Goal: Task Accomplishment & Management: Use online tool/utility

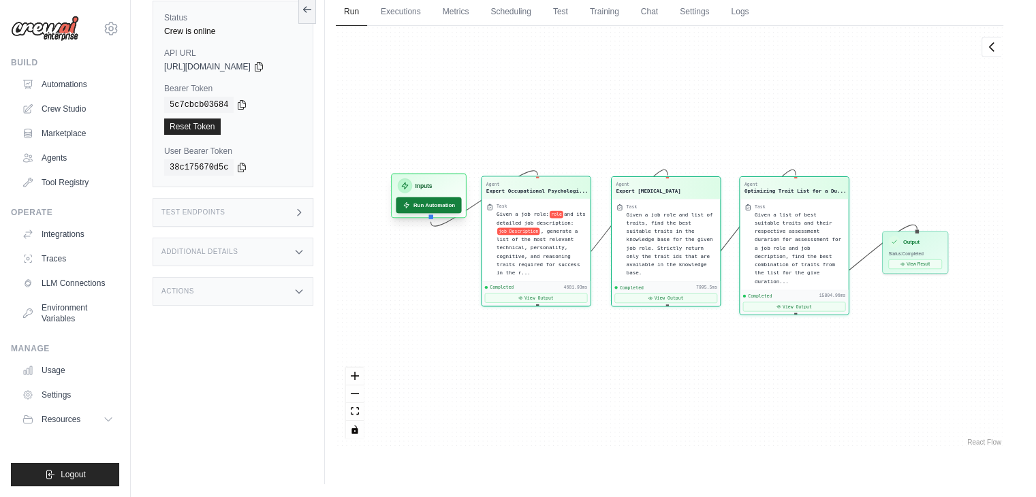
click at [432, 209] on button "Run Automation" at bounding box center [428, 205] width 65 height 16
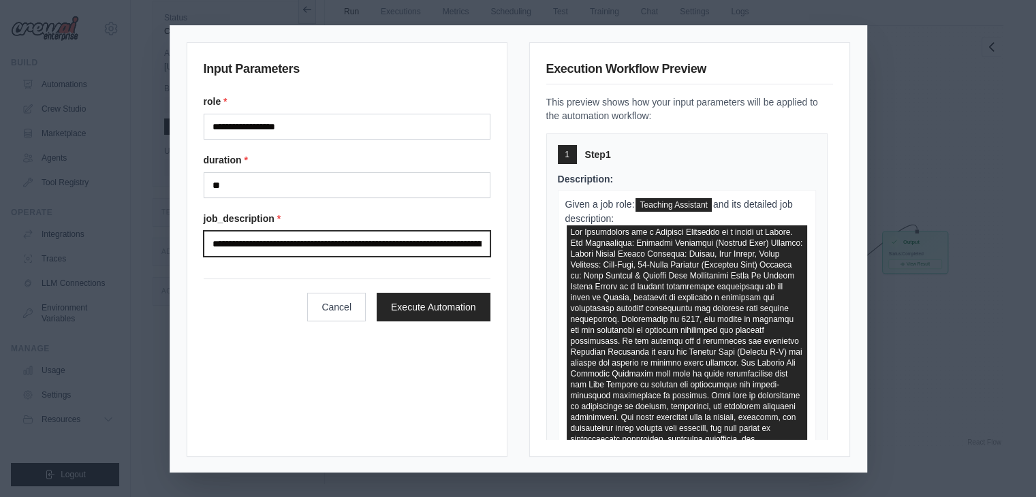
click at [282, 233] on input "Job description" at bounding box center [347, 244] width 287 height 26
click at [282, 232] on input "Job description" at bounding box center [347, 244] width 287 height 26
click at [282, 233] on input "Job description" at bounding box center [347, 244] width 287 height 26
click at [289, 235] on input "Job description" at bounding box center [347, 244] width 287 height 26
click at [289, 242] on input "Job description" at bounding box center [347, 244] width 287 height 26
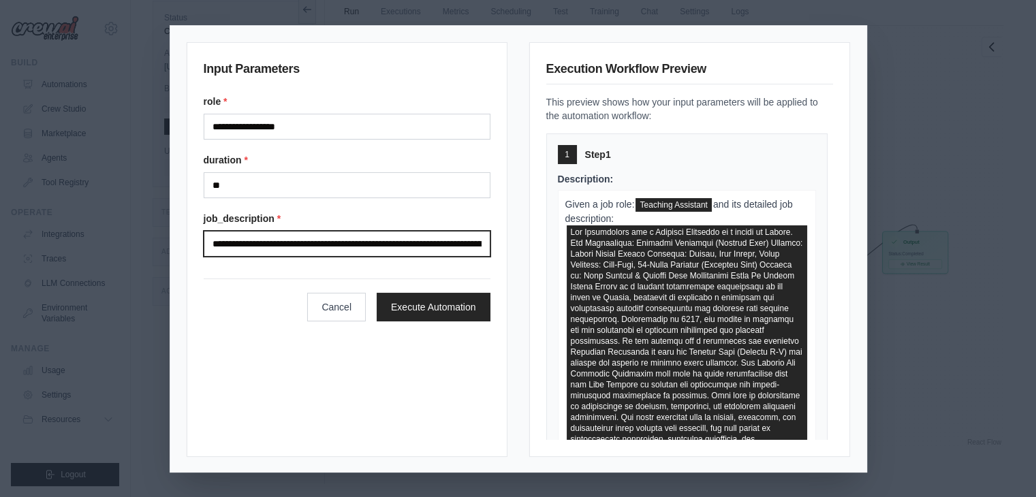
click at [289, 242] on input "Job description" at bounding box center [347, 244] width 287 height 26
paste input "text"
type input "**********"
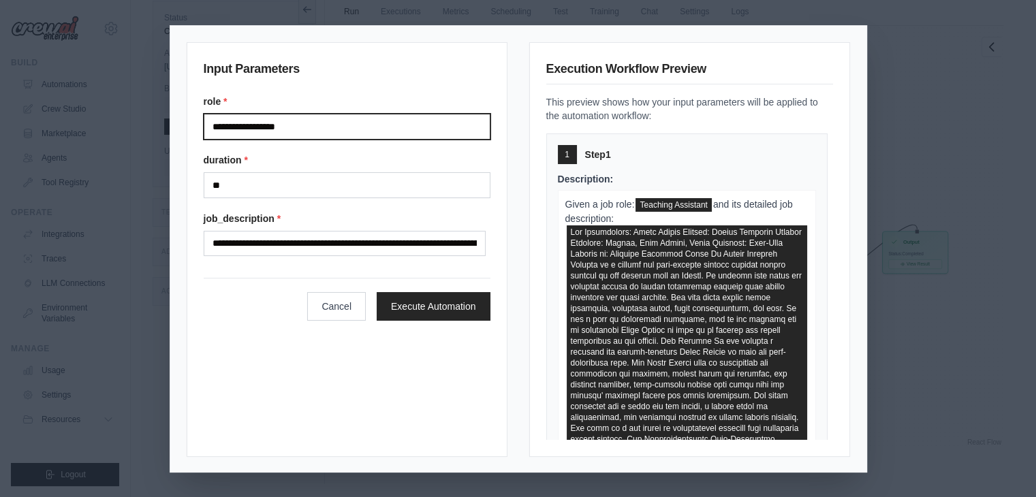
drag, startPoint x: 291, startPoint y: 125, endPoint x: 196, endPoint y: 129, distance: 95.4
click at [196, 129] on div "**********" at bounding box center [347, 249] width 321 height 415
type input "**********"
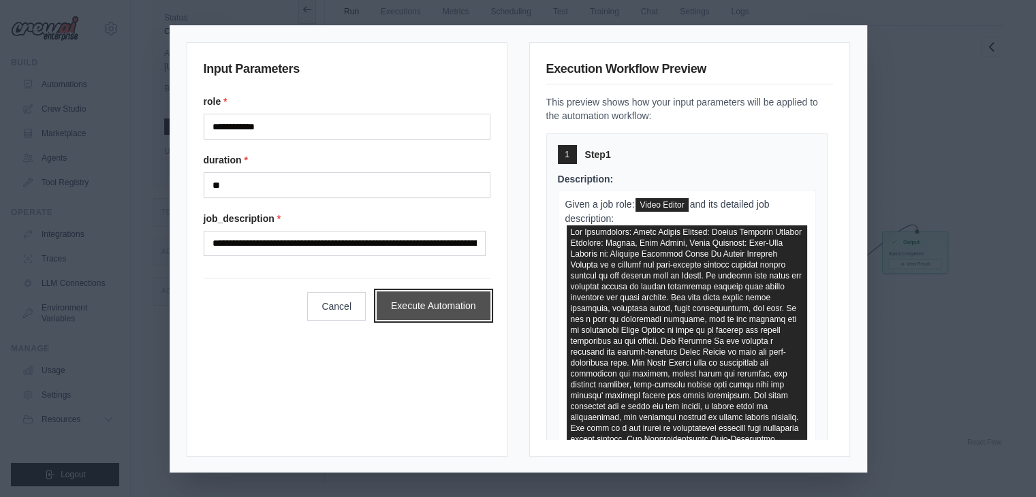
click at [428, 304] on button "Execute Automation" at bounding box center [433, 305] width 114 height 29
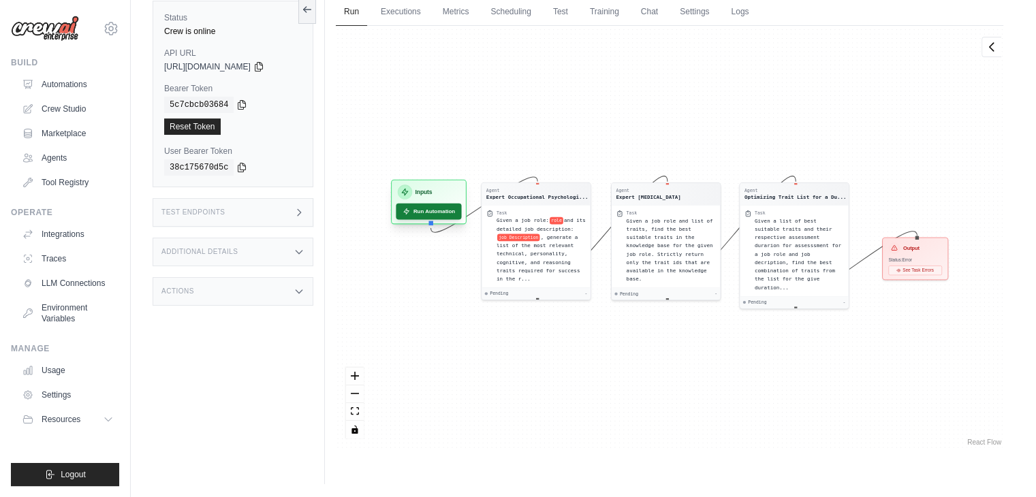
click at [432, 208] on button "Run Automation" at bounding box center [428, 212] width 65 height 16
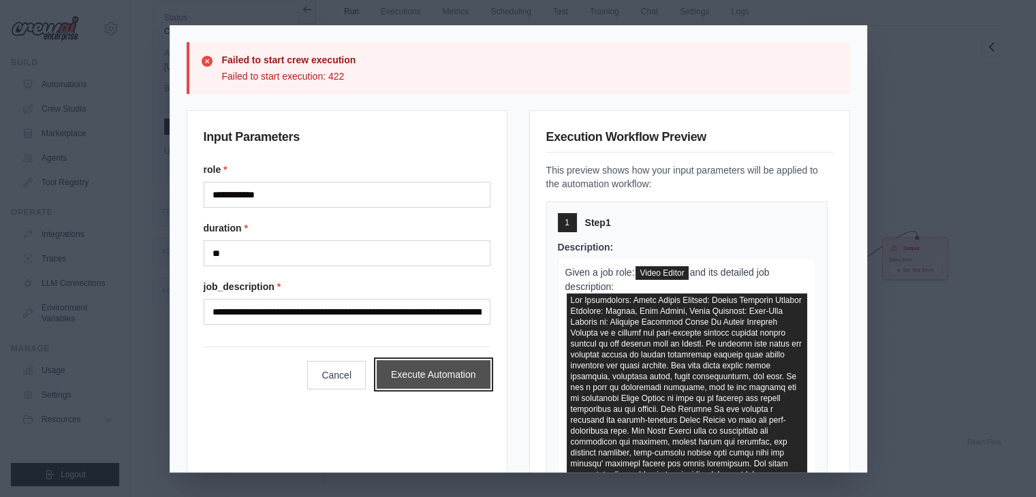
click at [441, 373] on button "Execute Automation" at bounding box center [433, 374] width 114 height 29
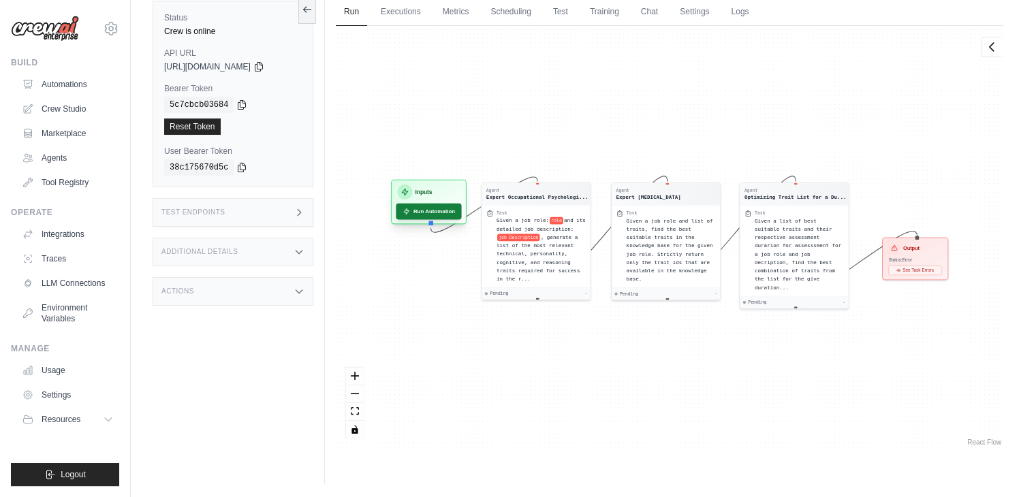
click at [440, 212] on button "Run Automation" at bounding box center [428, 212] width 65 height 16
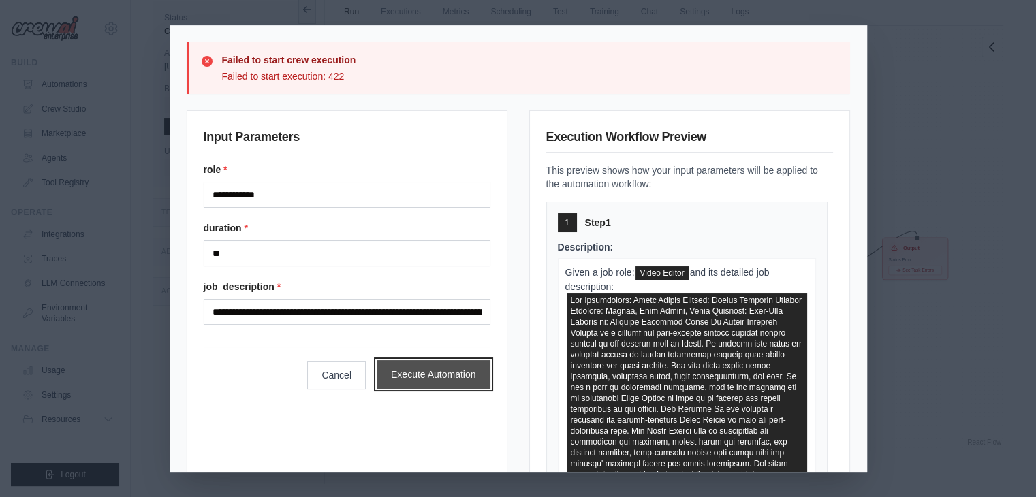
click at [431, 368] on button "Execute Automation" at bounding box center [433, 374] width 114 height 29
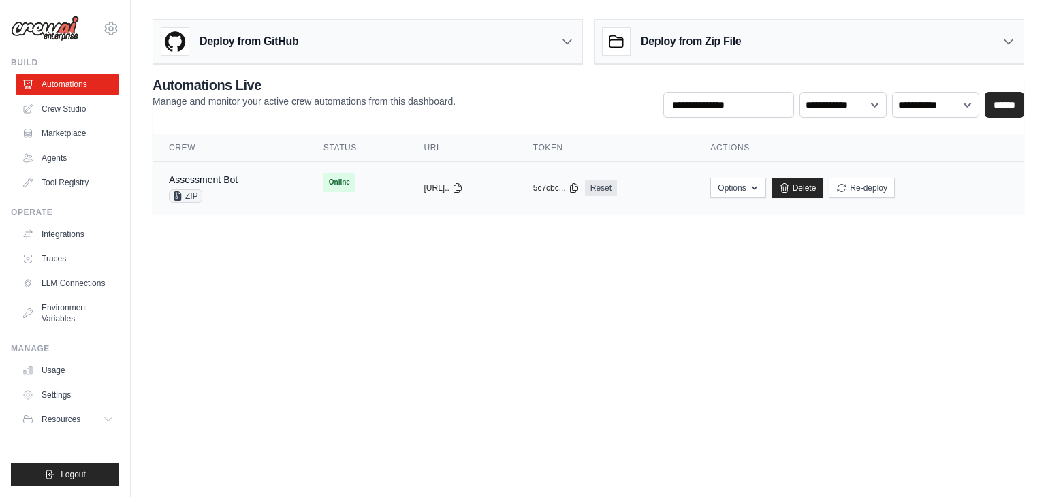
click at [288, 190] on tr "Assessment Bot ZIP Online copied https://assessme... copied Reset" at bounding box center [588, 188] width 871 height 52
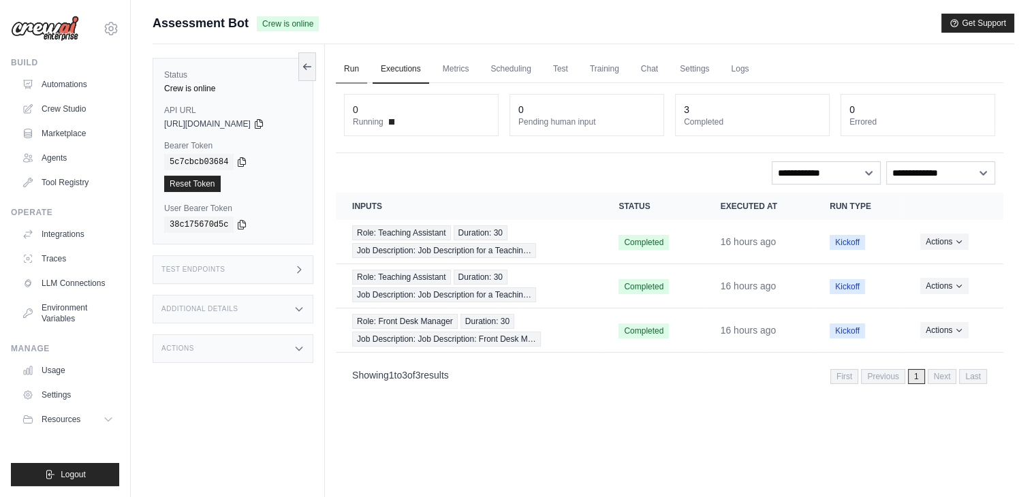
click at [347, 71] on link "Run" at bounding box center [351, 69] width 31 height 29
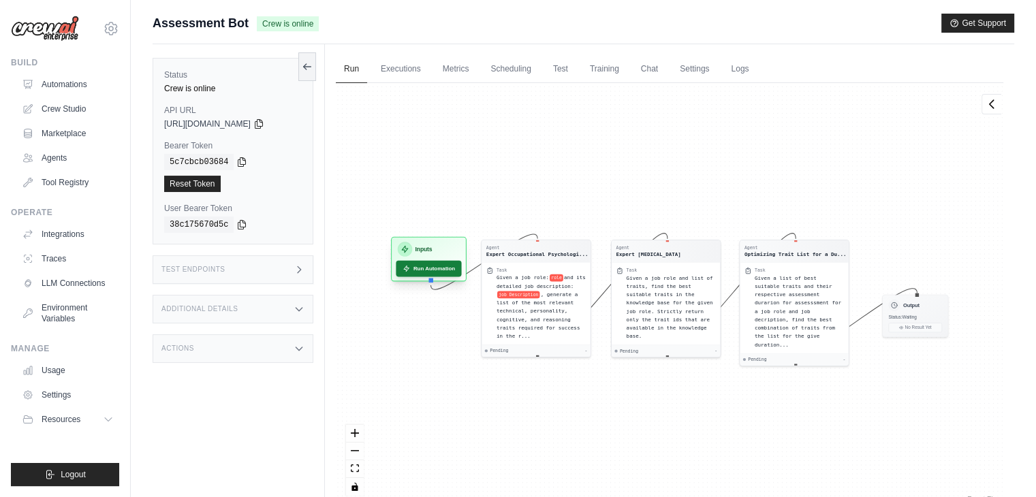
click at [428, 268] on button "Run Automation" at bounding box center [428, 269] width 65 height 16
click at [426, 267] on button "Run Automation" at bounding box center [428, 269] width 65 height 16
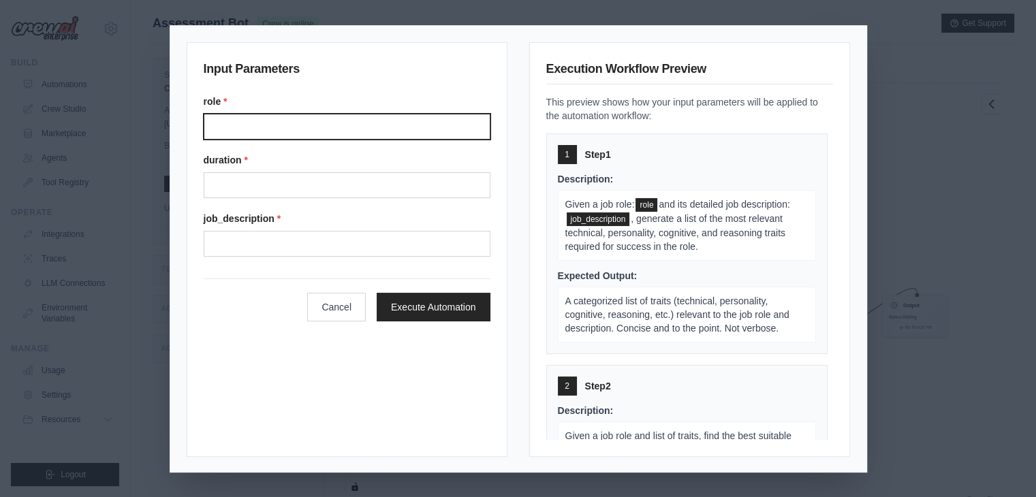
click at [268, 123] on input "Role" at bounding box center [347, 127] width 287 height 26
type input "**********"
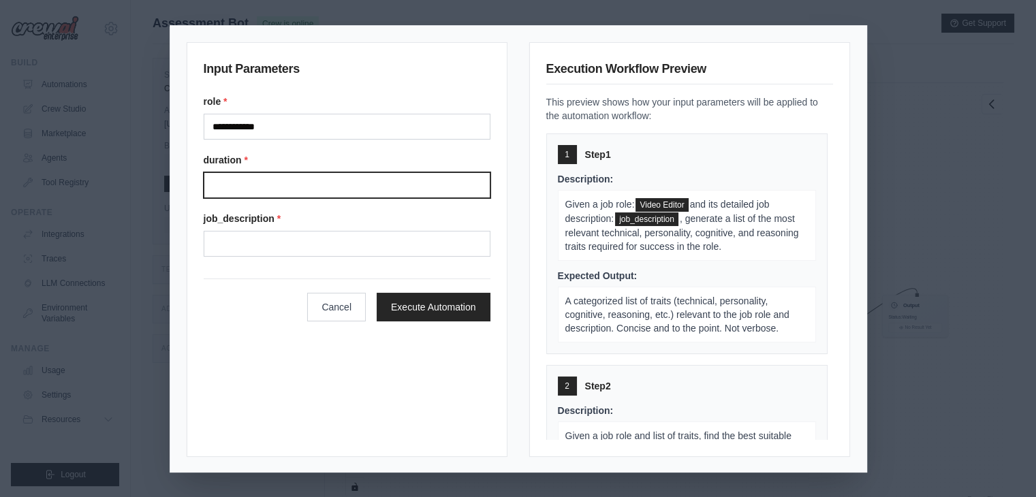
click at [319, 187] on input "Duration" at bounding box center [347, 185] width 287 height 26
type input "**"
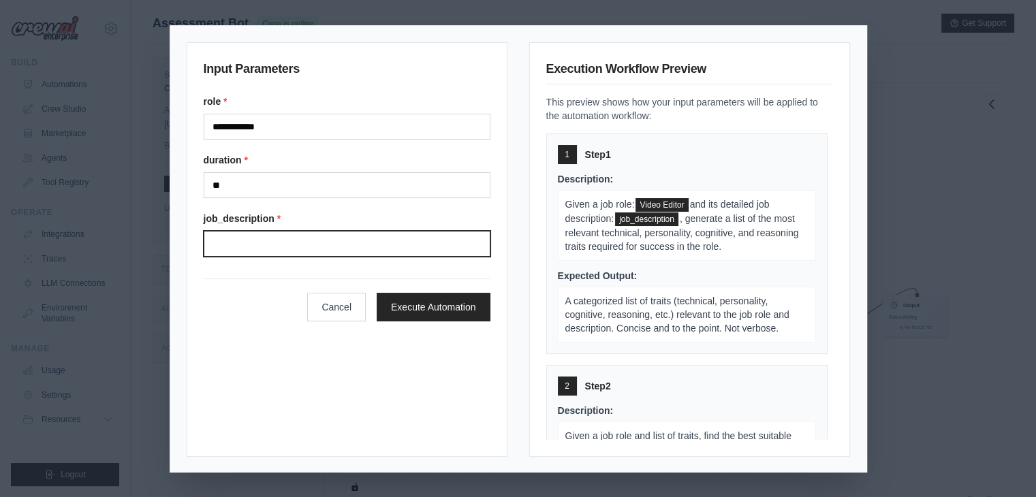
click at [286, 238] on input "Job description" at bounding box center [347, 244] width 287 height 26
type input "**********"
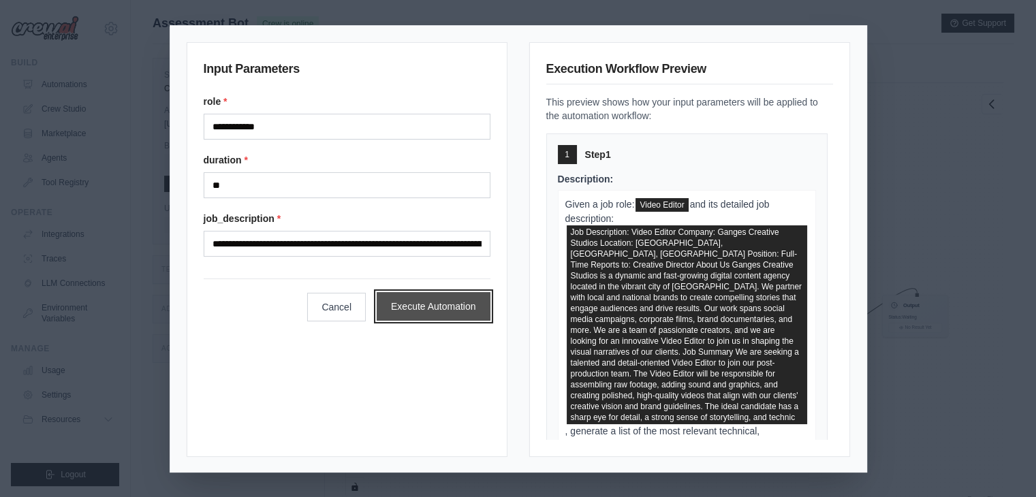
click at [417, 300] on button "Execute Automation" at bounding box center [433, 306] width 114 height 29
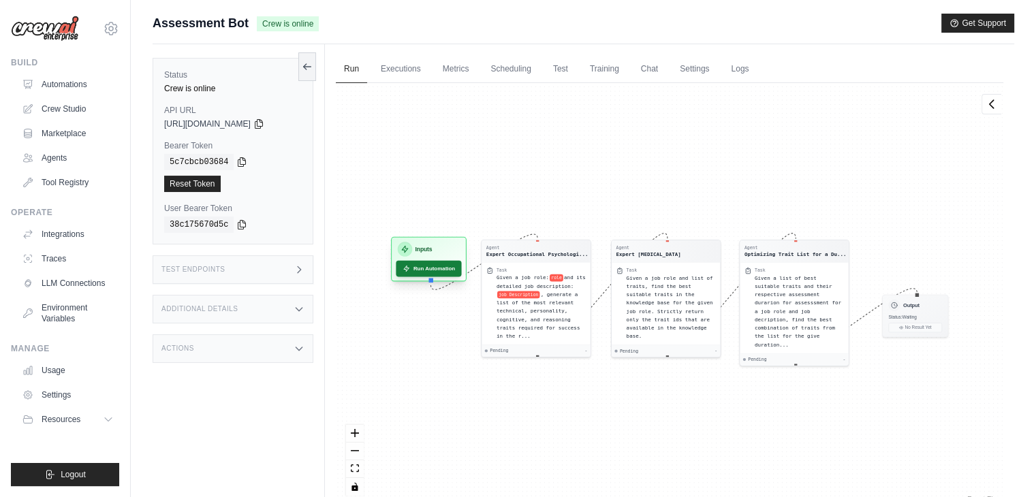
click at [434, 268] on button "Run Automation" at bounding box center [428, 269] width 65 height 16
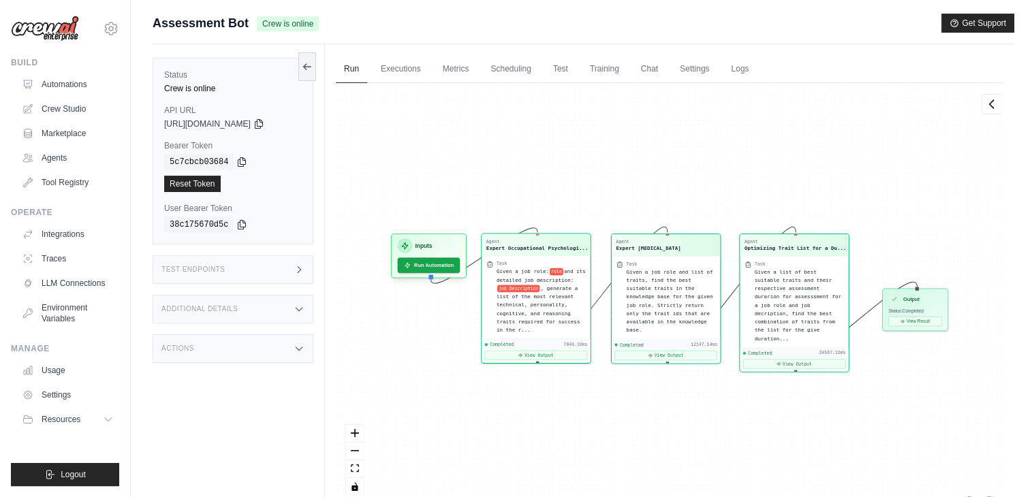
scroll to position [1929, 0]
click at [543, 338] on div "Completed 7040.19ms View Output" at bounding box center [535, 349] width 108 height 25
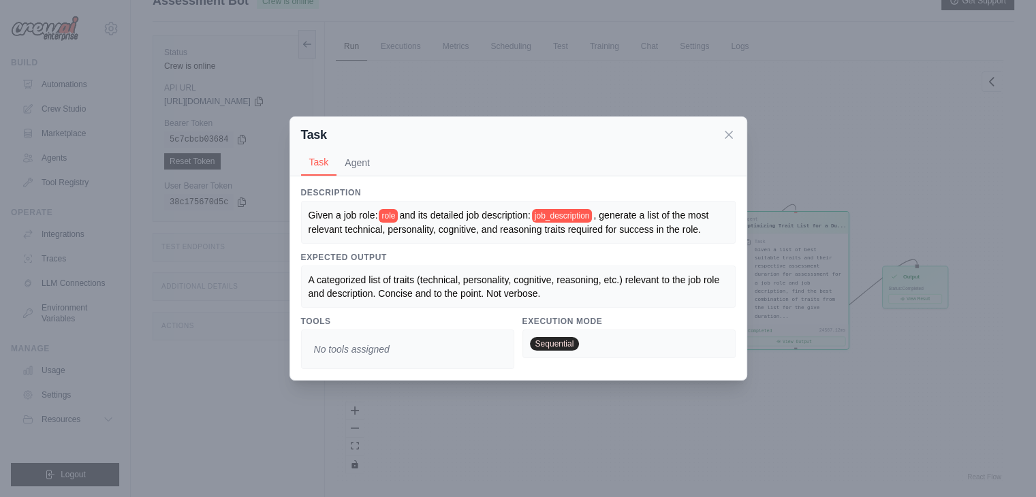
scroll to position [0, 0]
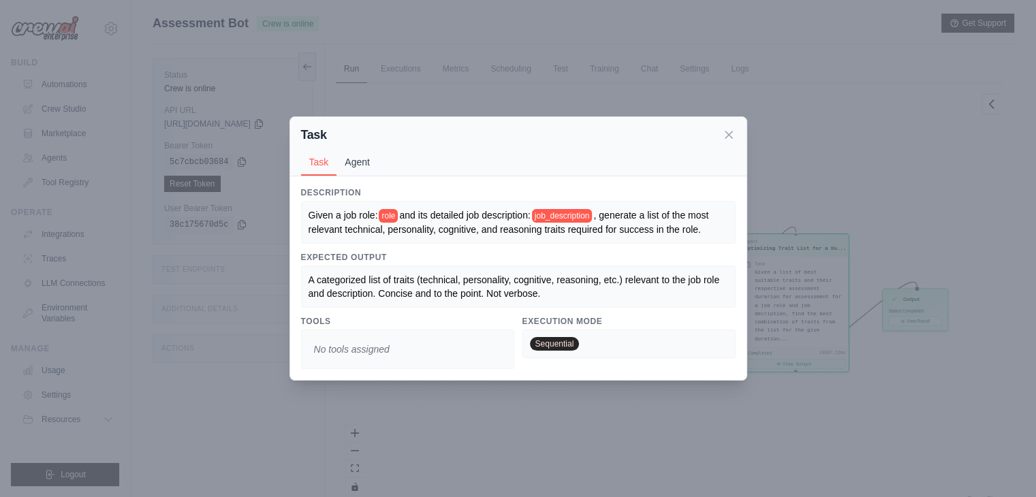
click at [364, 168] on button "Agent" at bounding box center [357, 162] width 42 height 26
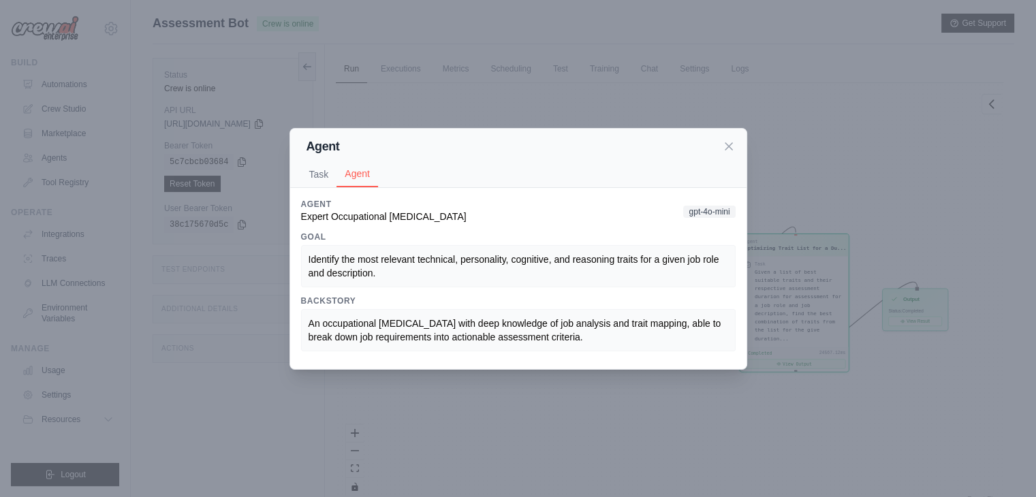
scroll to position [57, 0]
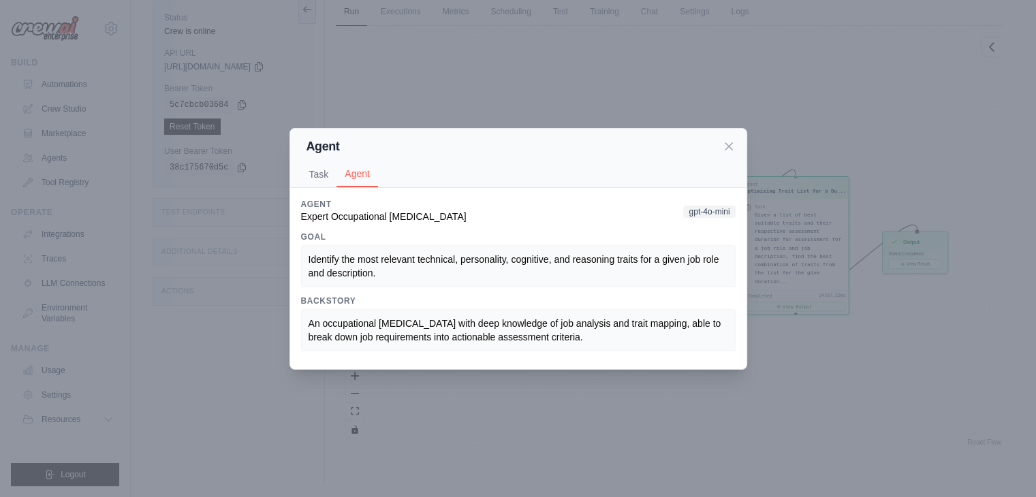
click at [722, 153] on div "Agent" at bounding box center [518, 146] width 434 height 19
click at [722, 148] on icon at bounding box center [729, 146] width 14 height 14
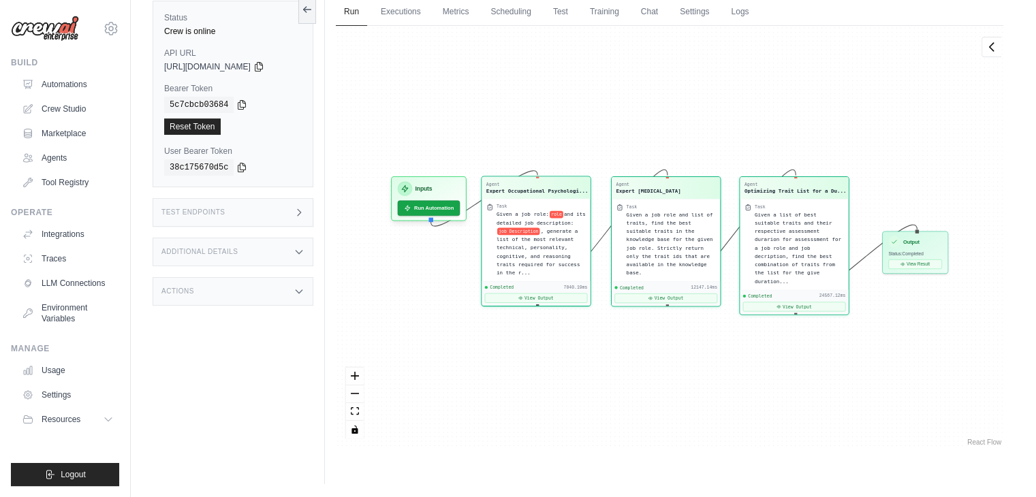
click at [722, 148] on div "Agent Expert Occupational Psychologi... Task Given a job role: role and its det…" at bounding box center [669, 237] width 667 height 423
click at [668, 291] on button "View Output" at bounding box center [665, 296] width 103 height 10
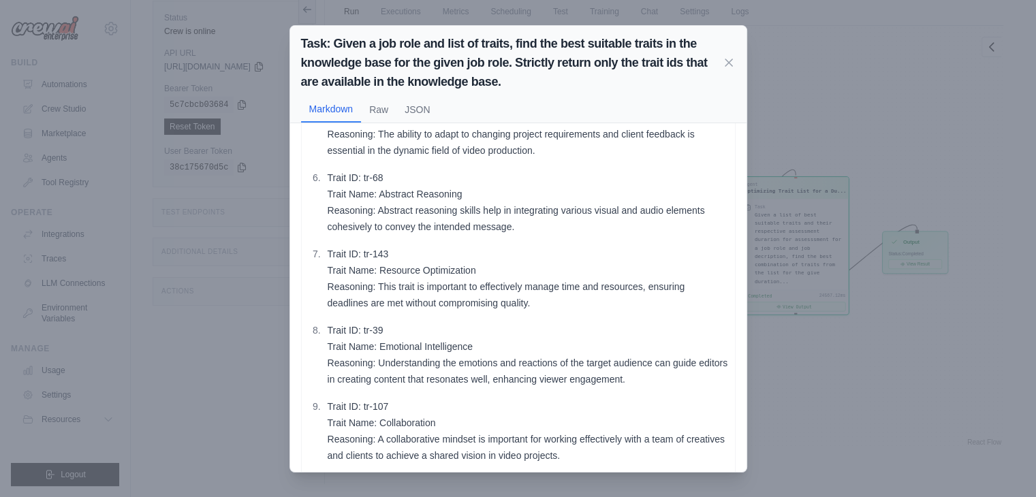
scroll to position [392, 0]
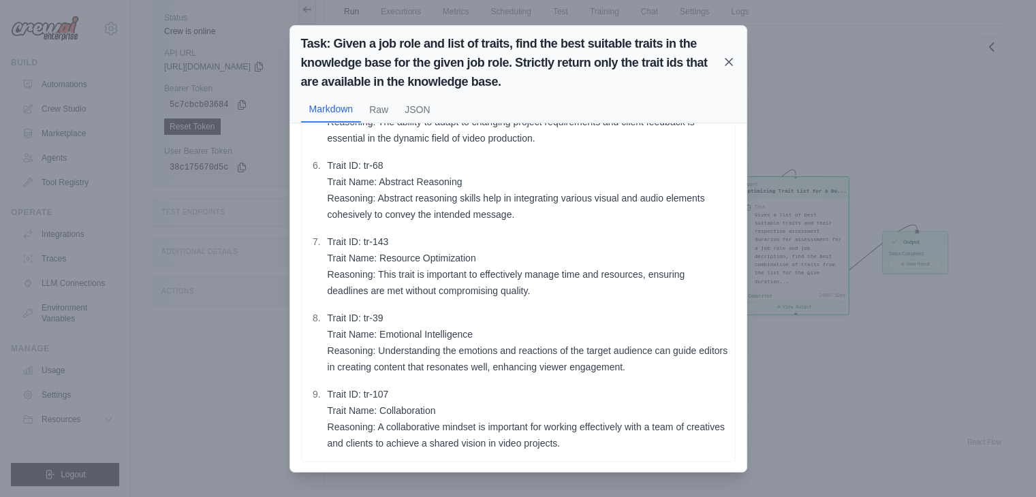
click at [731, 65] on icon at bounding box center [728, 62] width 7 height 7
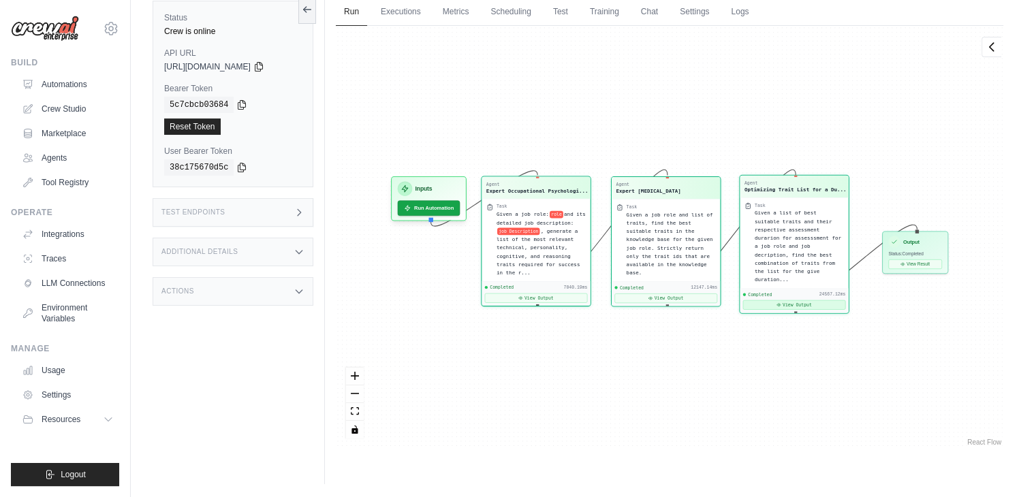
click at [780, 304] on icon at bounding box center [778, 305] width 3 height 3
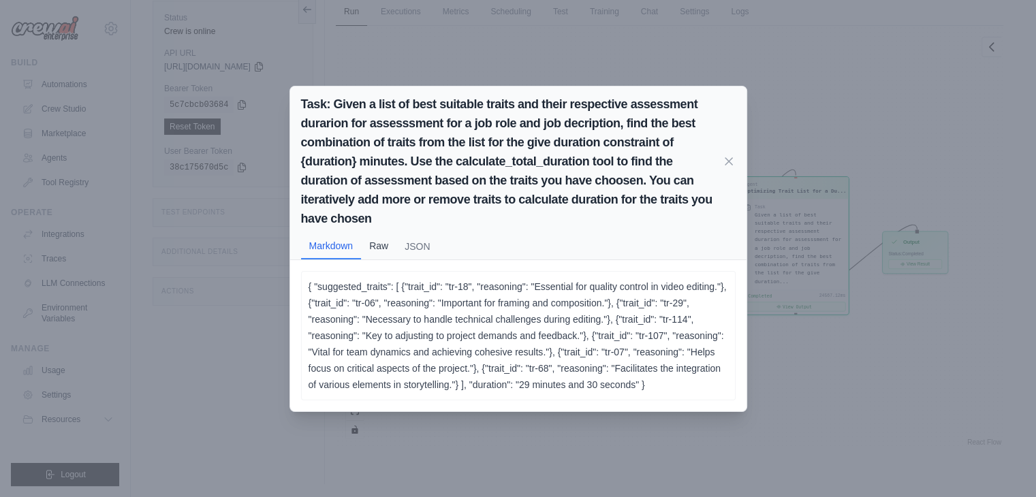
click at [381, 242] on button "Raw" at bounding box center [378, 246] width 35 height 26
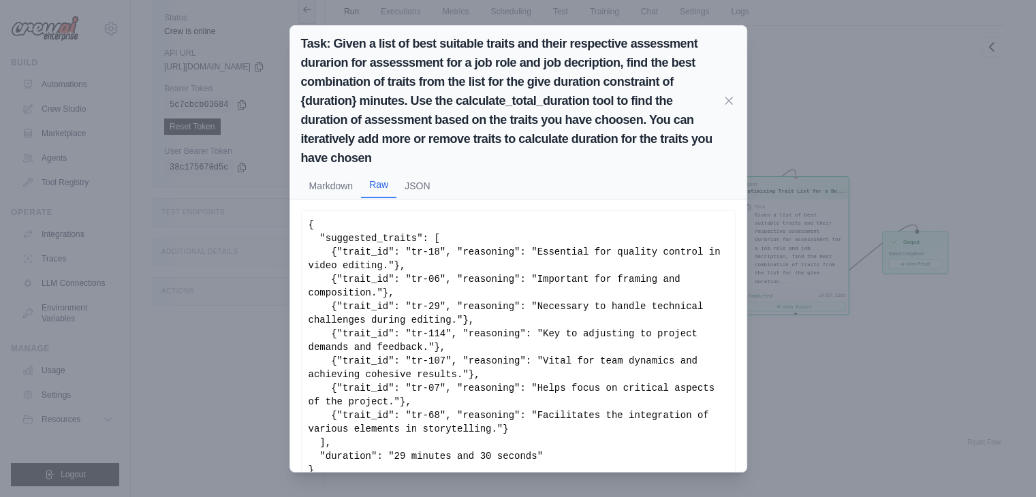
scroll to position [22, 0]
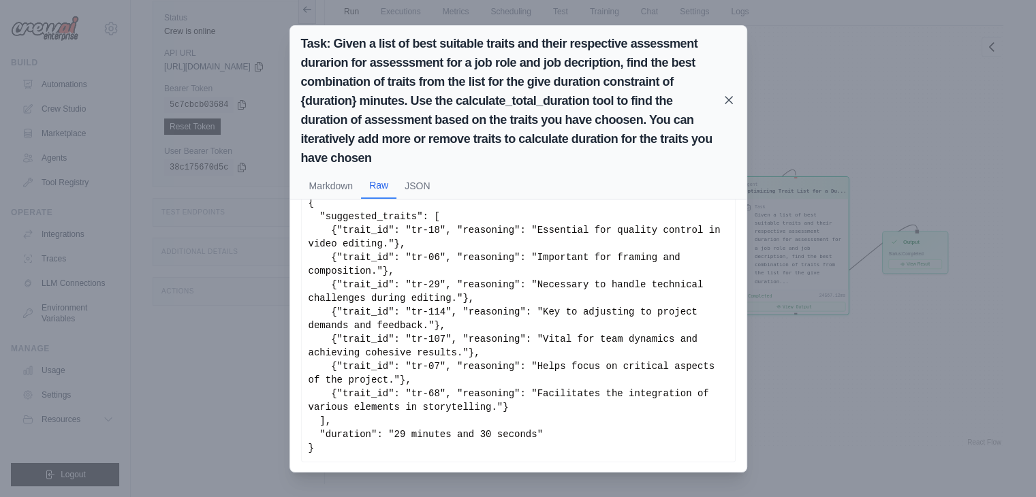
click at [724, 100] on icon at bounding box center [729, 100] width 14 height 14
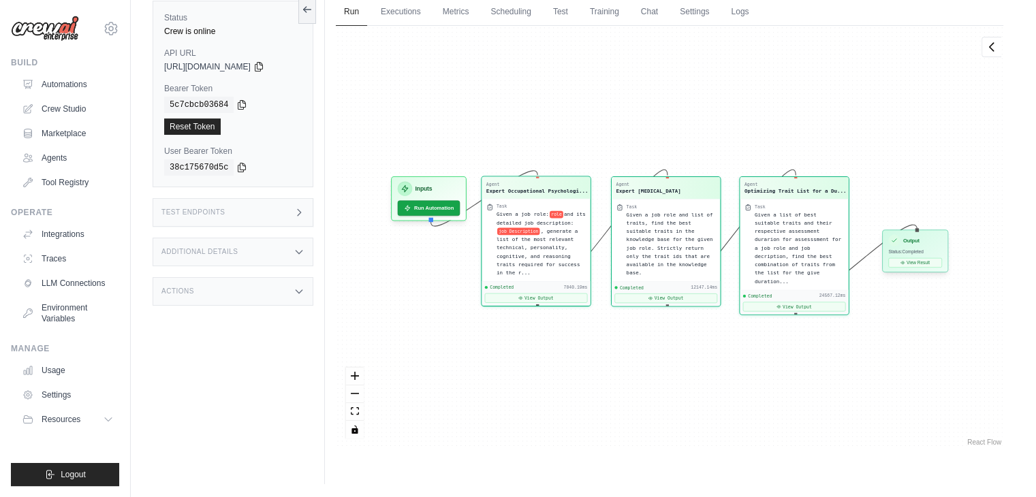
click at [923, 266] on div "Output Status: Completed View Result" at bounding box center [915, 250] width 66 height 42
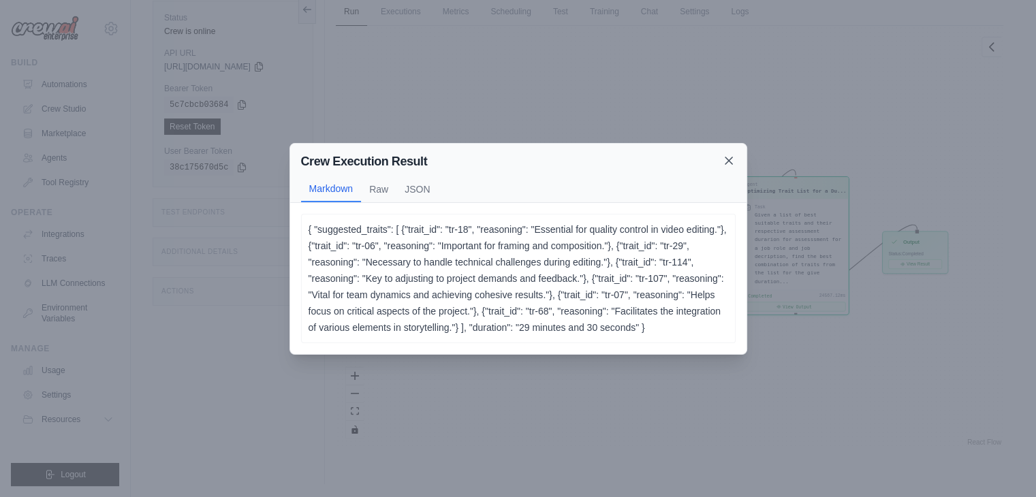
click at [728, 165] on icon at bounding box center [729, 161] width 14 height 14
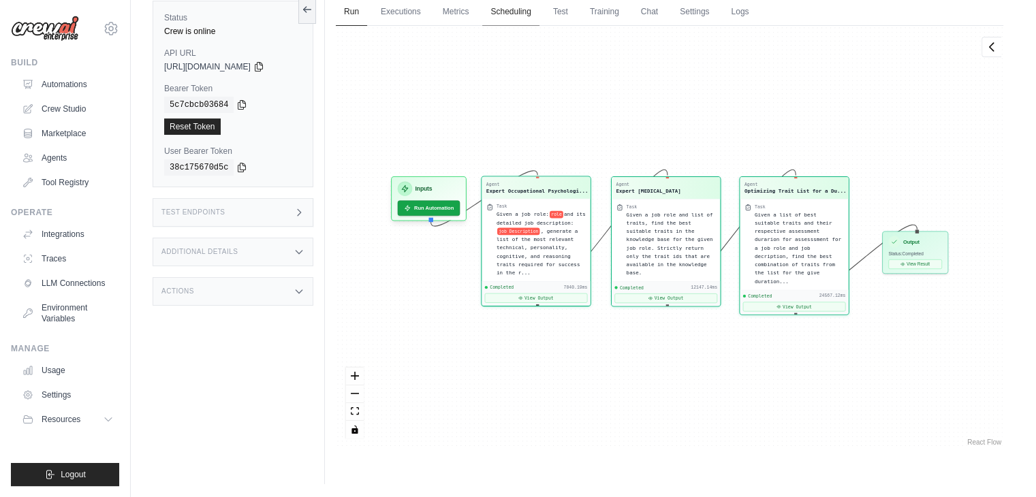
click at [502, 13] on link "Scheduling" at bounding box center [510, 12] width 57 height 29
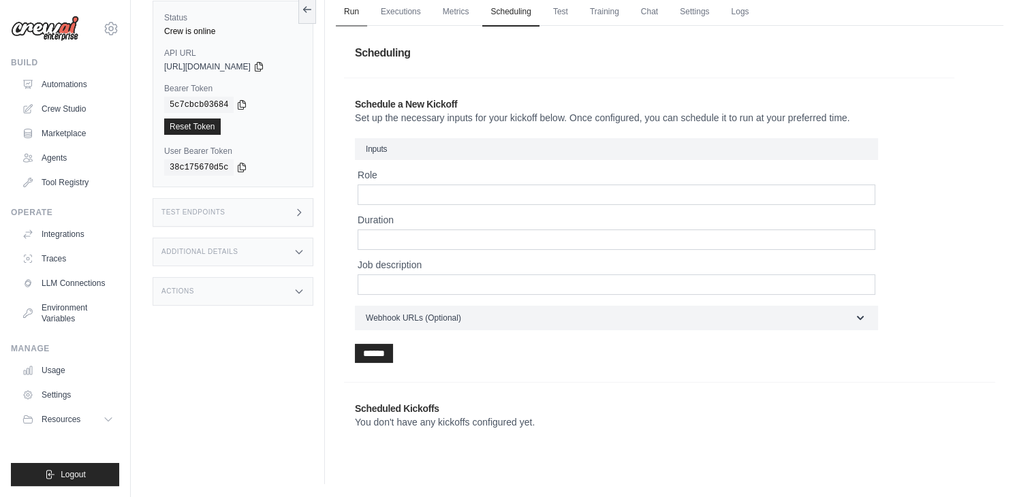
click at [340, 18] on link "Run" at bounding box center [351, 12] width 31 height 29
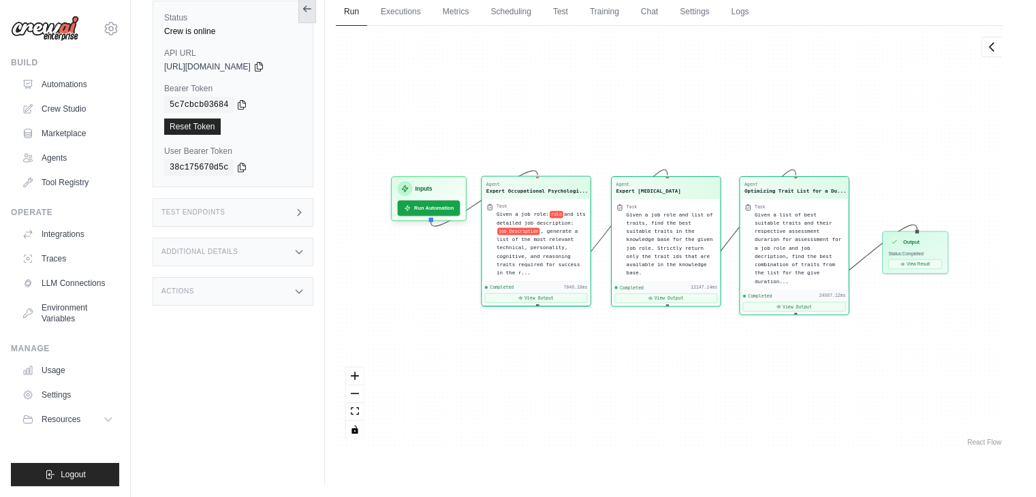
click at [304, 12] on icon at bounding box center [307, 8] width 11 height 11
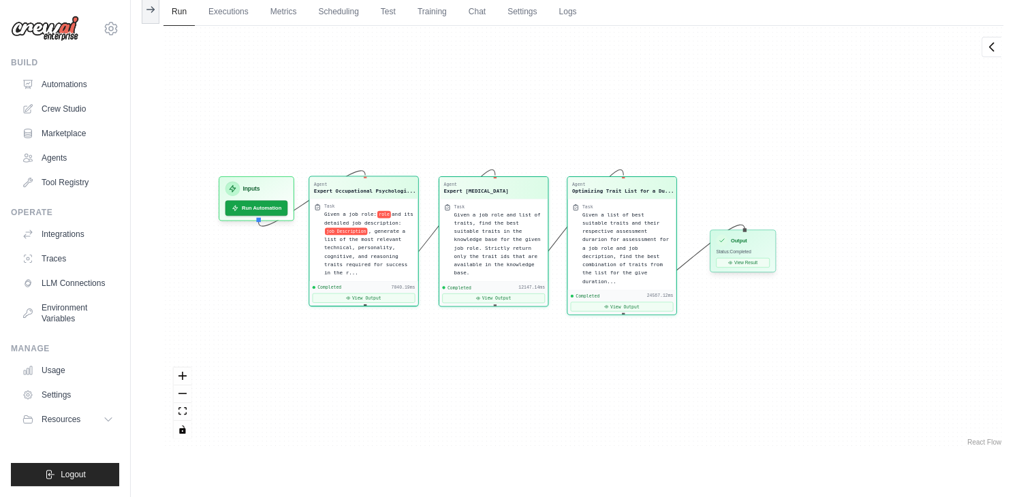
click at [744, 270] on div "Output Status: Completed View Result" at bounding box center [742, 250] width 66 height 42
